Goal: Task Accomplishment & Management: Manage account settings

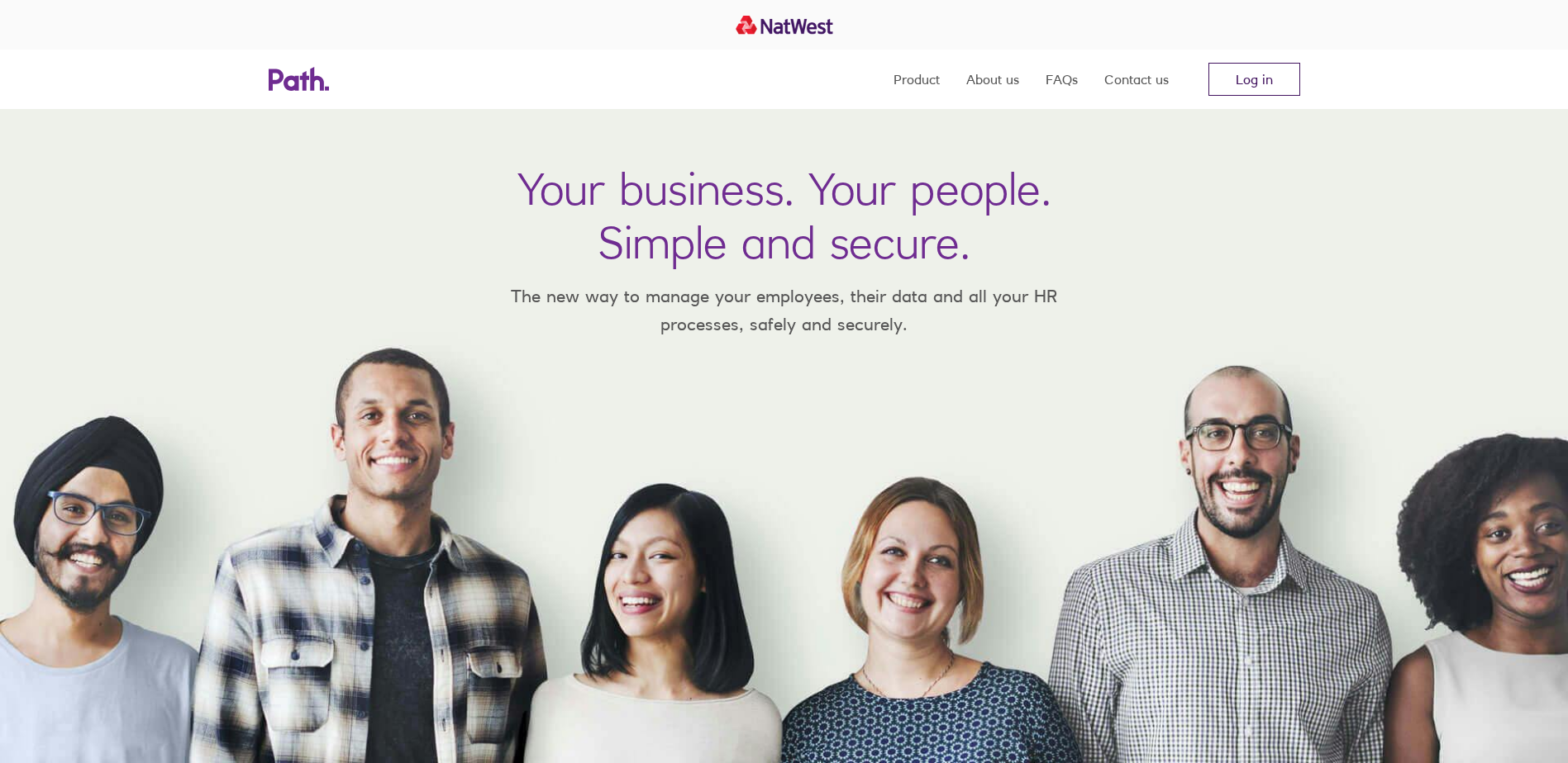
click at [1247, 79] on link "Log in" at bounding box center [1254, 78] width 91 height 33
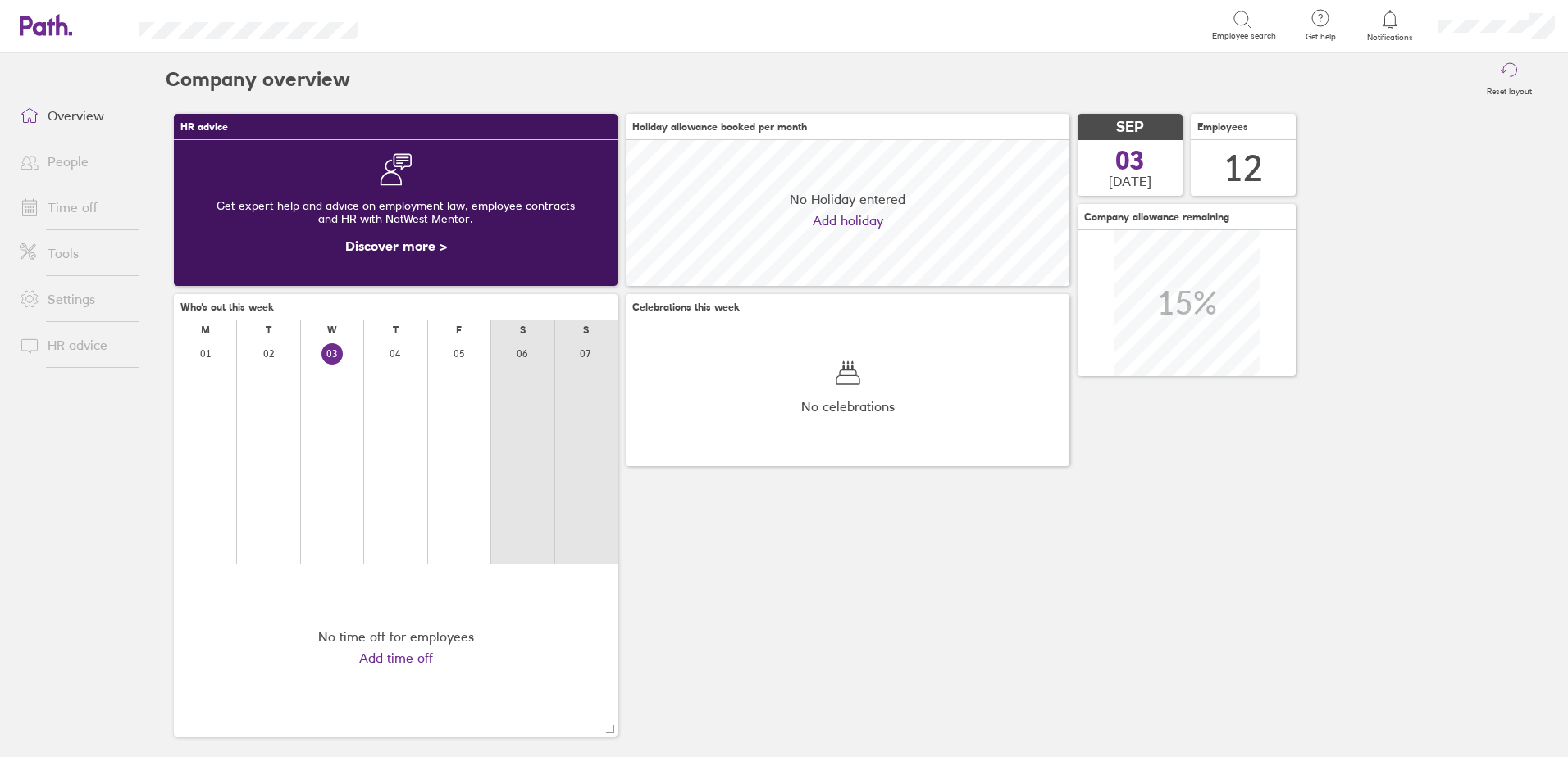
scroll to position [146, 443]
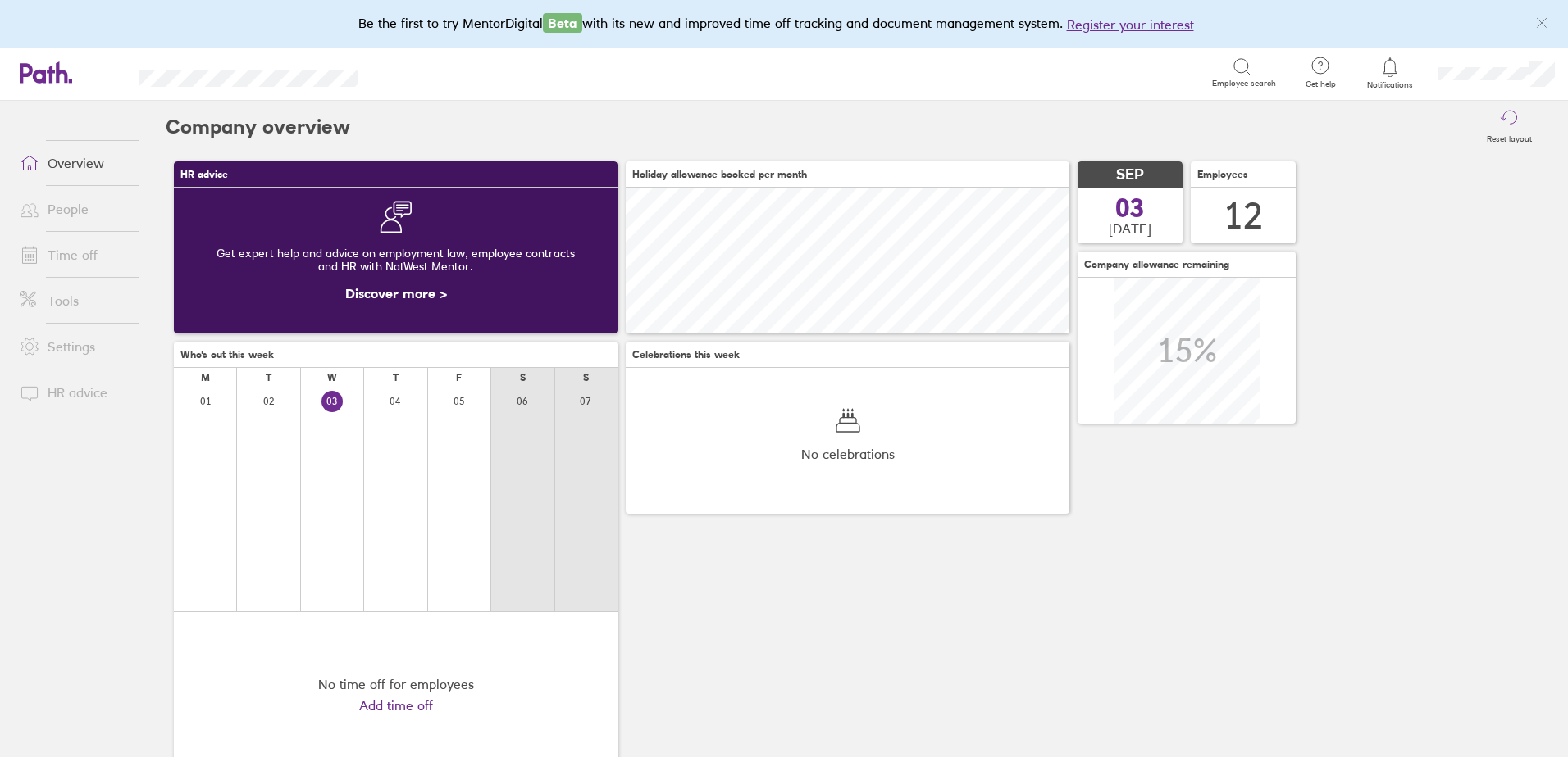
click at [70, 265] on link "Time off" at bounding box center [72, 254] width 132 height 32
